Goal: Find specific page/section: Find specific page/section

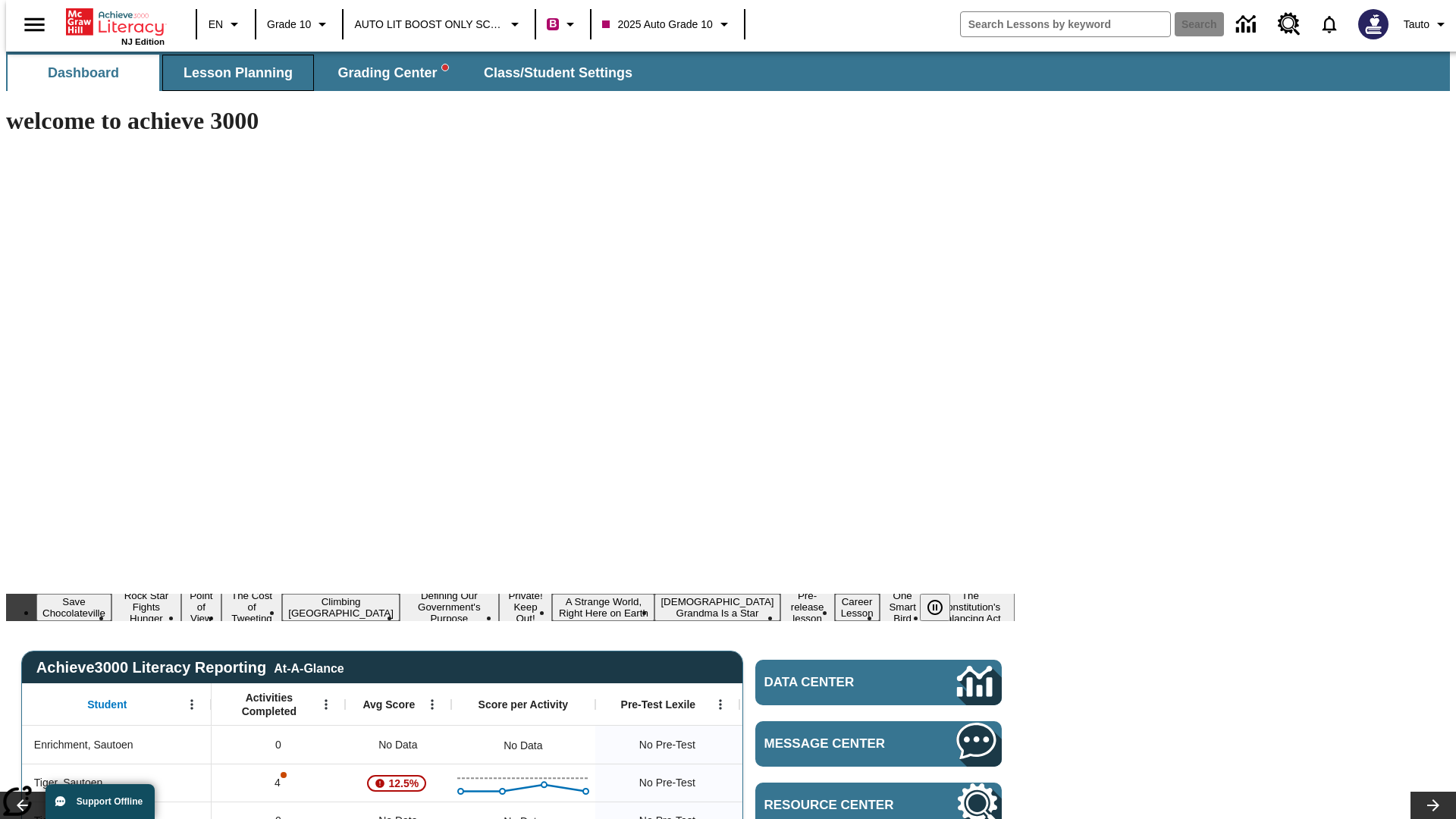
click at [232, 73] on span "Lesson Planning" at bounding box center [238, 73] width 109 height 17
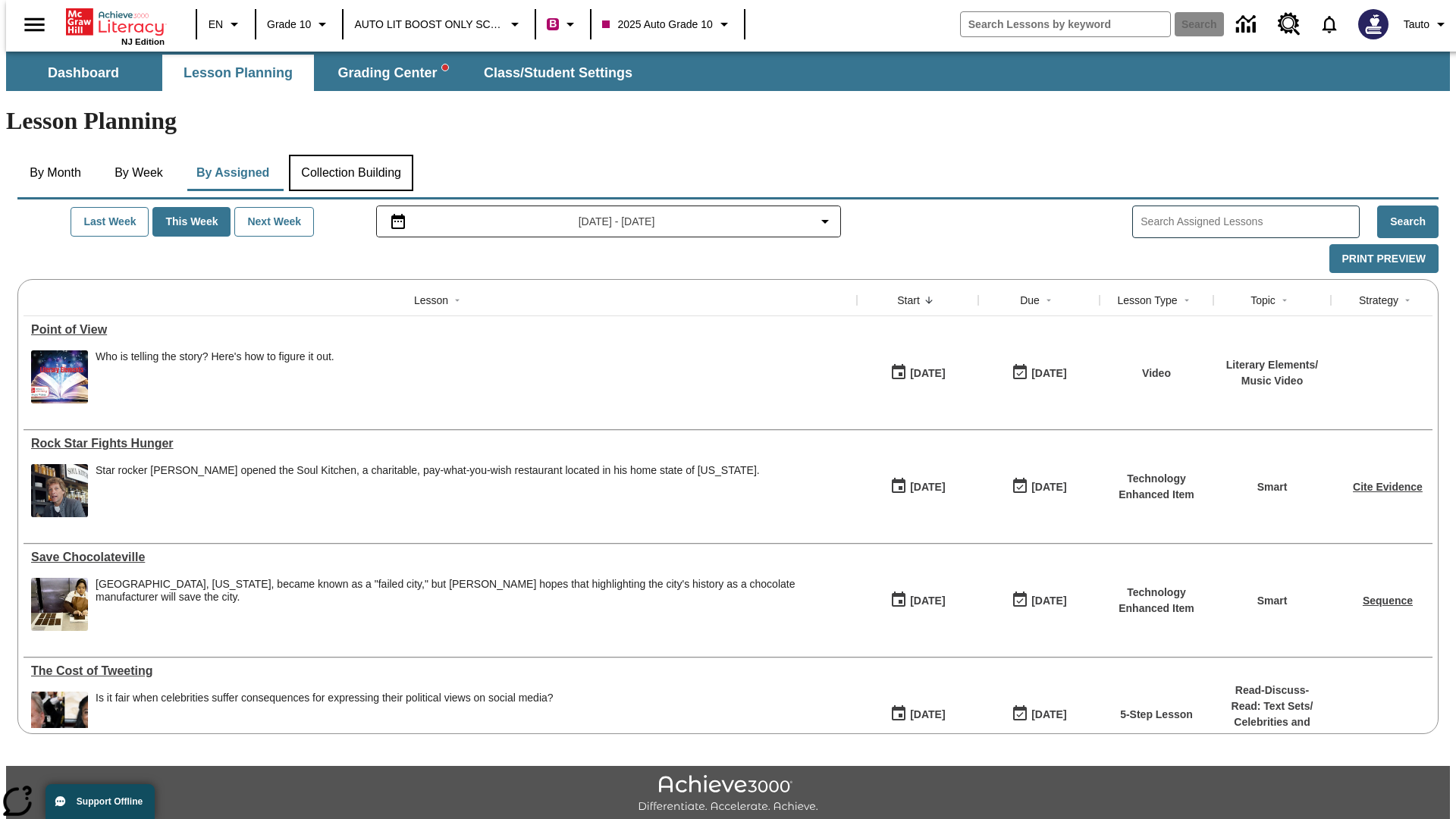
click at [350, 154] on button "Collection Building" at bounding box center [351, 173] width 125 height 36
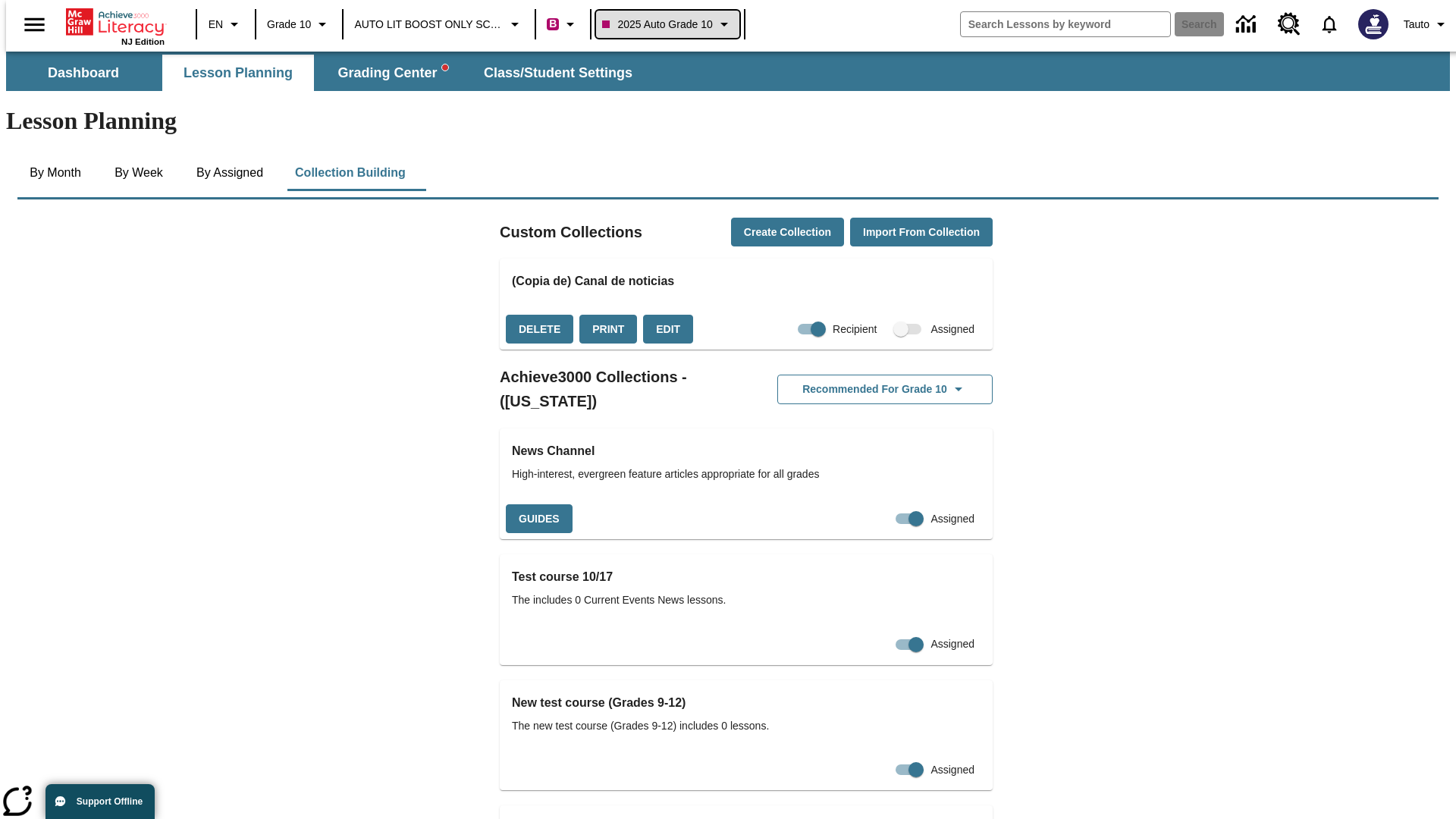
click at [666, 24] on span "2025 Auto Grade 10" at bounding box center [657, 24] width 110 height 16
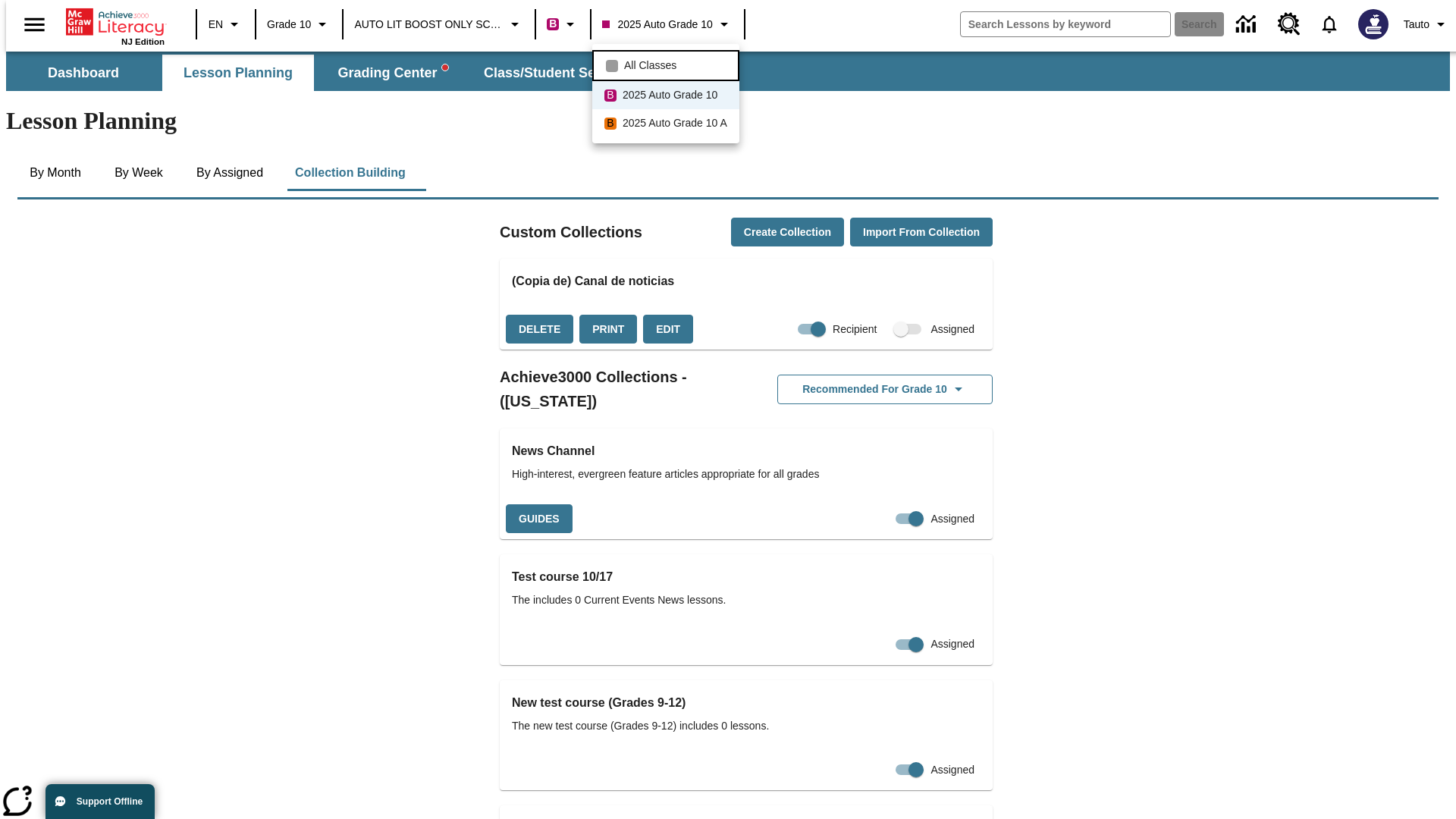
click at [669, 63] on span "All Classes" at bounding box center [650, 65] width 53 height 16
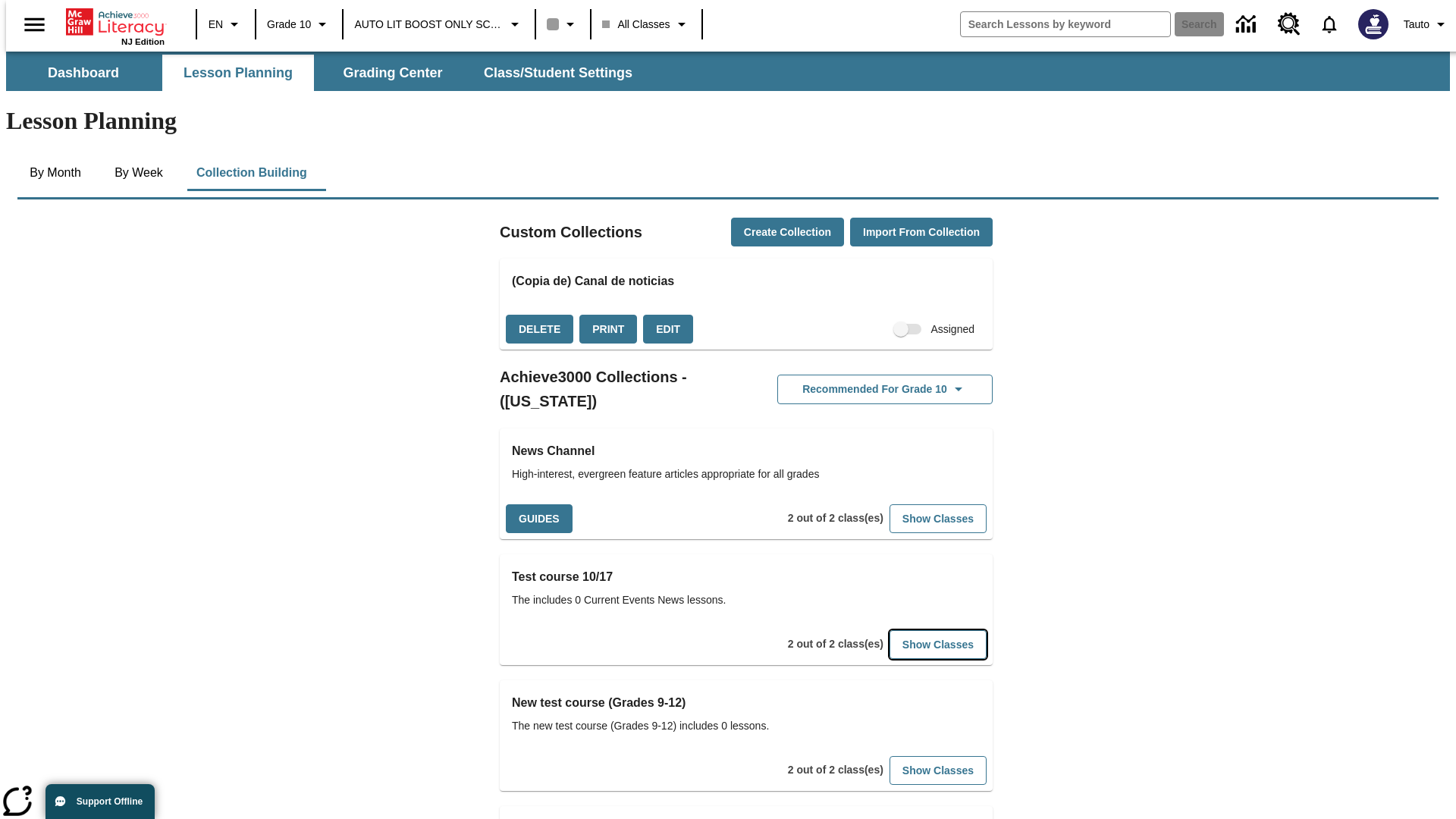
click at [915, 630] on button "Show Classes" at bounding box center [938, 644] width 97 height 30
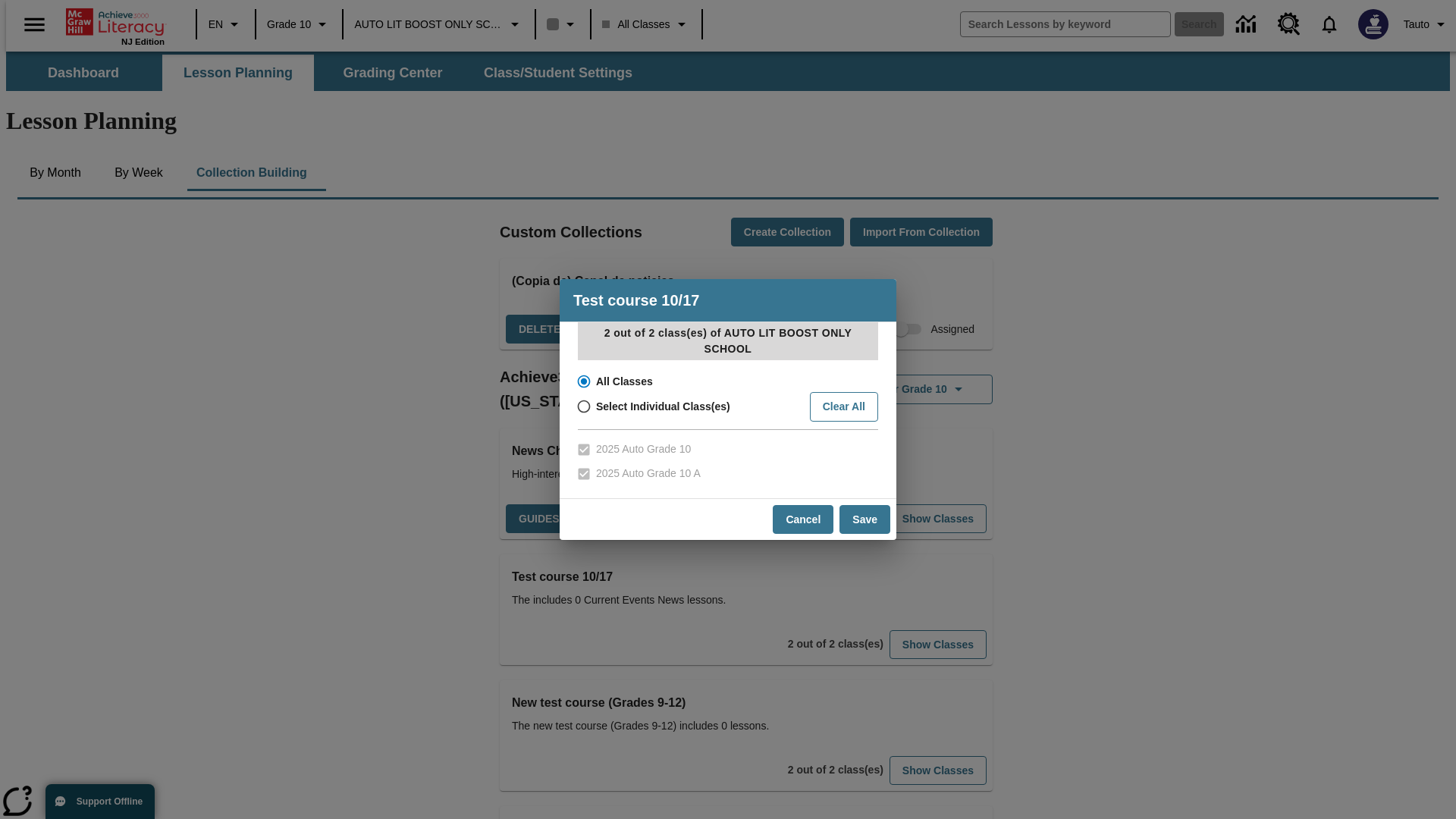
click at [582, 382] on input "All Classes" at bounding box center [583, 382] width 27 height 21
click at [804, 519] on button "Cancel" at bounding box center [803, 520] width 60 height 30
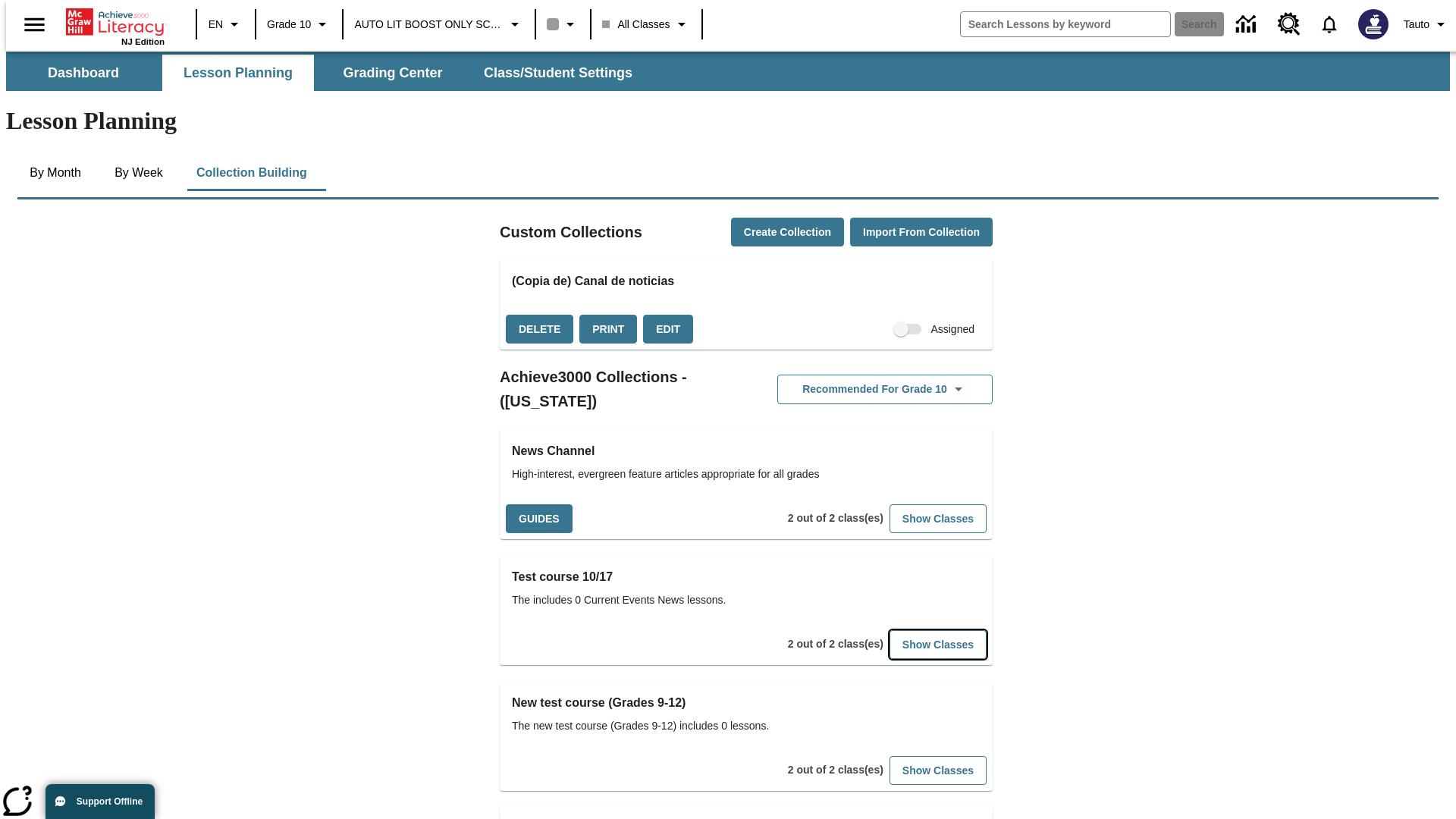
click at [915, 630] on button "Show Classes" at bounding box center [938, 644] width 97 height 30
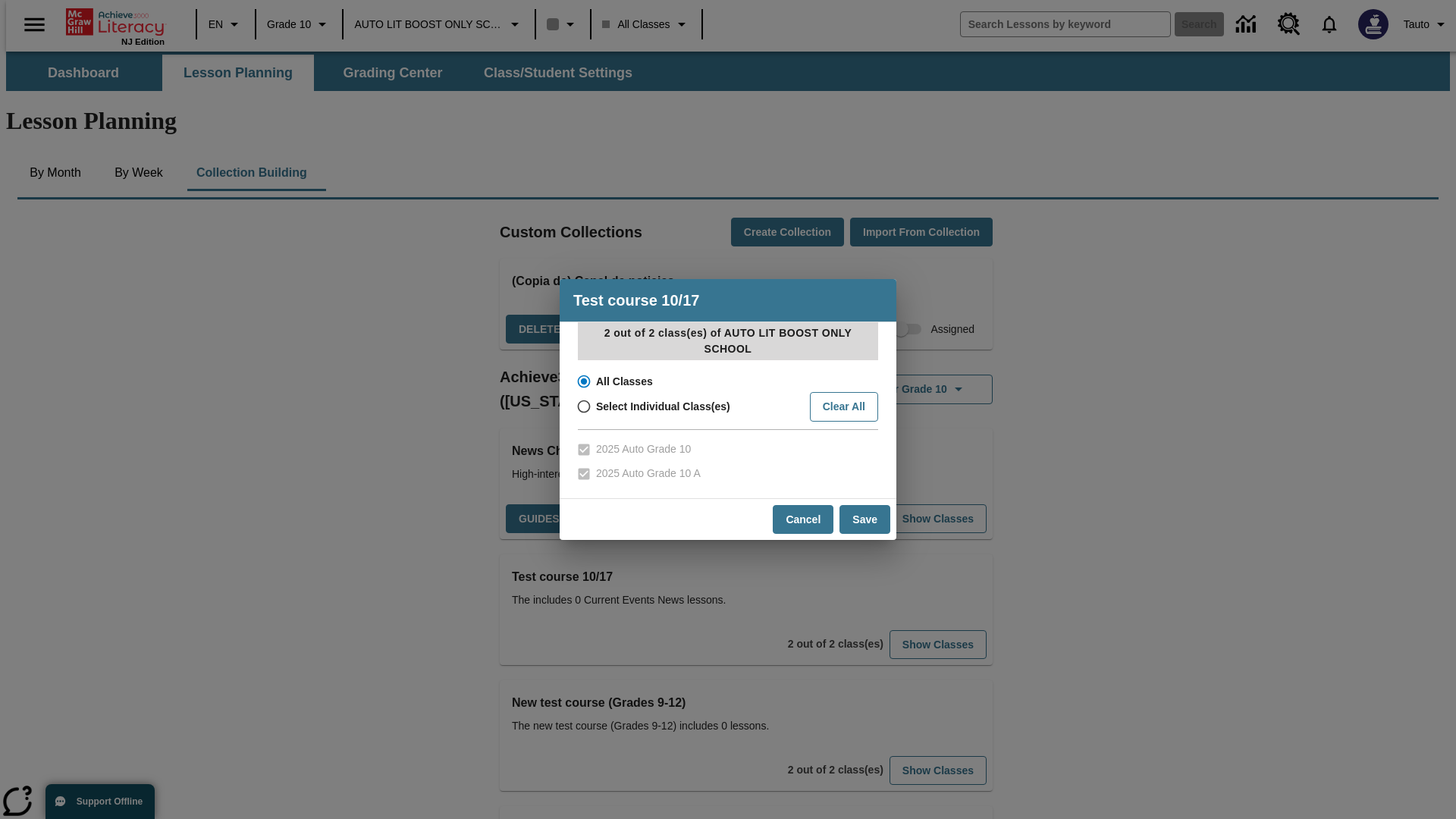
click at [582, 382] on input "All Classes" at bounding box center [583, 382] width 27 height 21
click at [865, 519] on button "Save" at bounding box center [864, 520] width 51 height 30
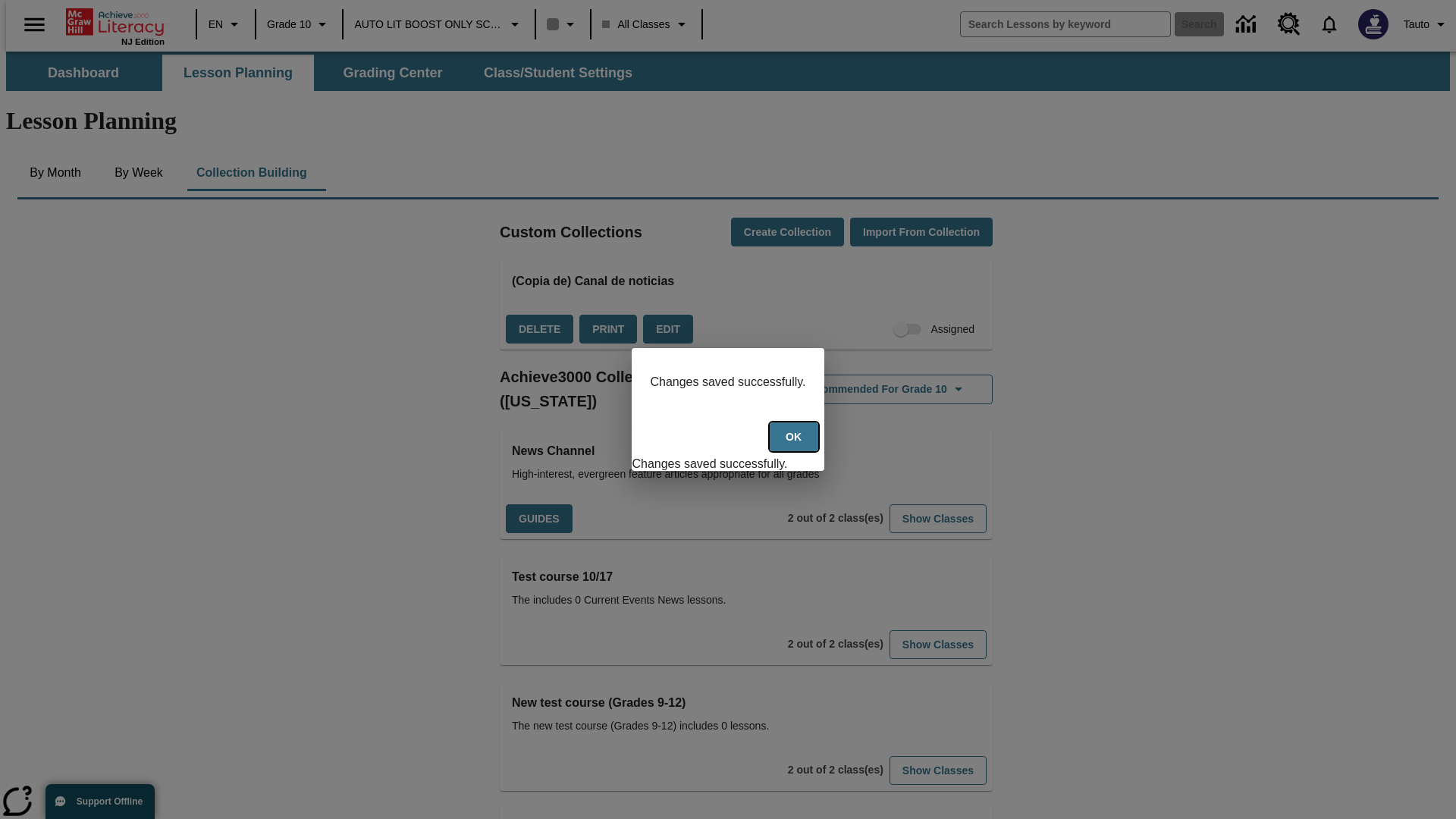
click at [795, 445] on button "Ok" at bounding box center [794, 436] width 49 height 30
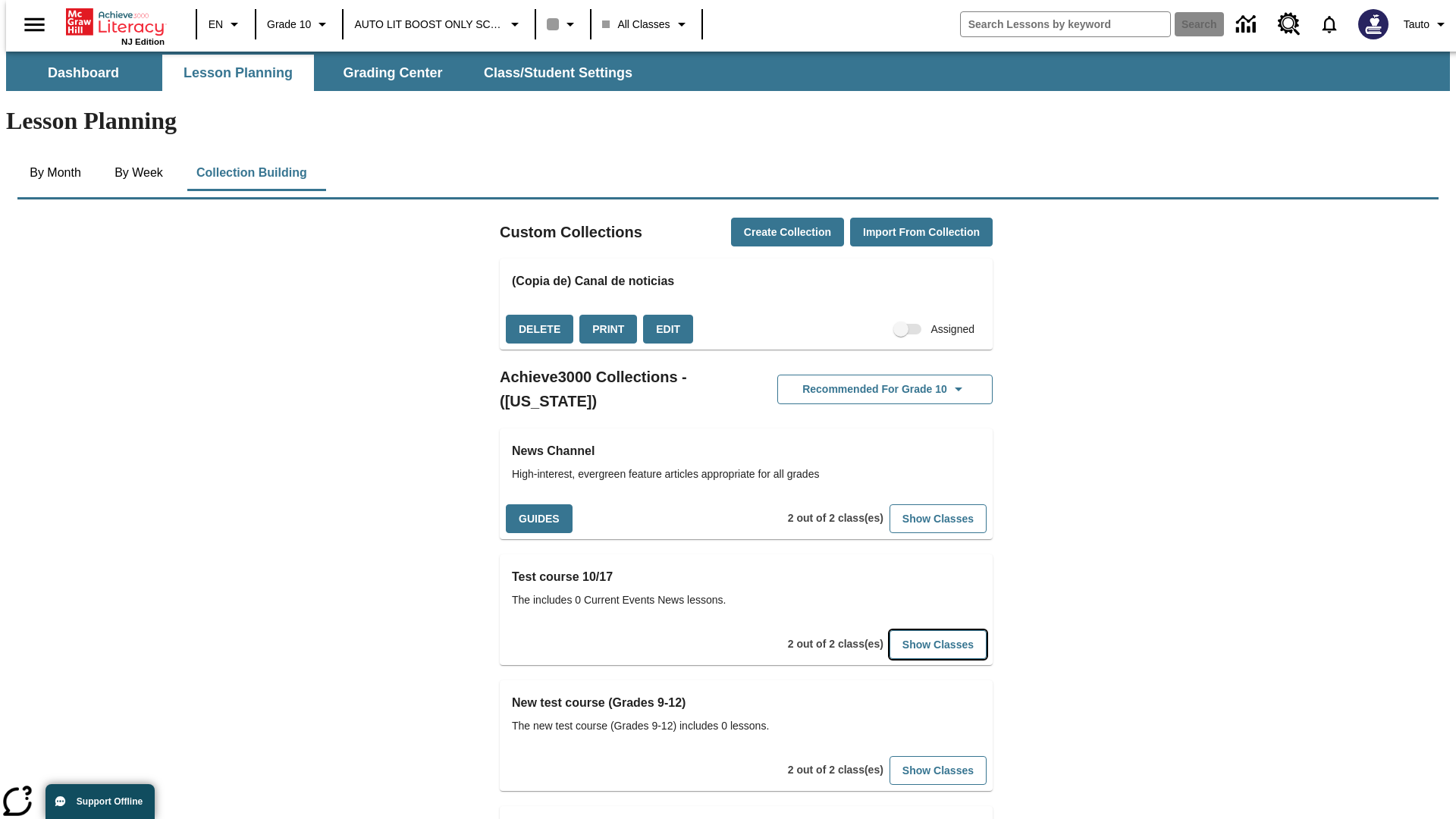
click at [915, 630] on button "Show Classes" at bounding box center [938, 644] width 97 height 30
